Goal: Consume media (video, audio): Consume media (video, audio)

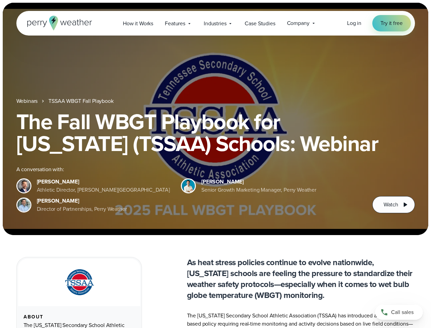
click at [215, 164] on div "The Fall WBGT Playbook for [US_STATE] (TSSAA) Schools: Webinar A conversation w…" at bounding box center [215, 162] width 399 height 102
click at [215, 23] on span "Industries" at bounding box center [215, 23] width 23 height 8
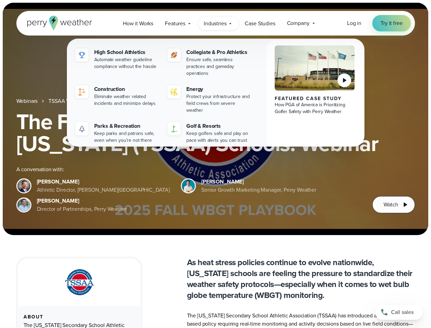
click at [215, 119] on h1 "The Fall WBGT Playbook for [US_STATE] (TSSAA) Schools: Webinar" at bounding box center [215, 133] width 399 height 44
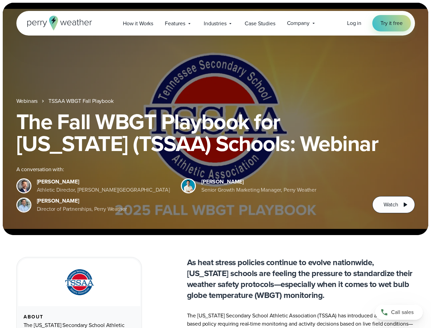
click at [82, 101] on link "TSSAA WBGT Fall Playbook" at bounding box center [80, 101] width 65 height 8
click at [394, 205] on span "Watch" at bounding box center [391, 204] width 14 height 8
